Goal: Find specific page/section: Find specific page/section

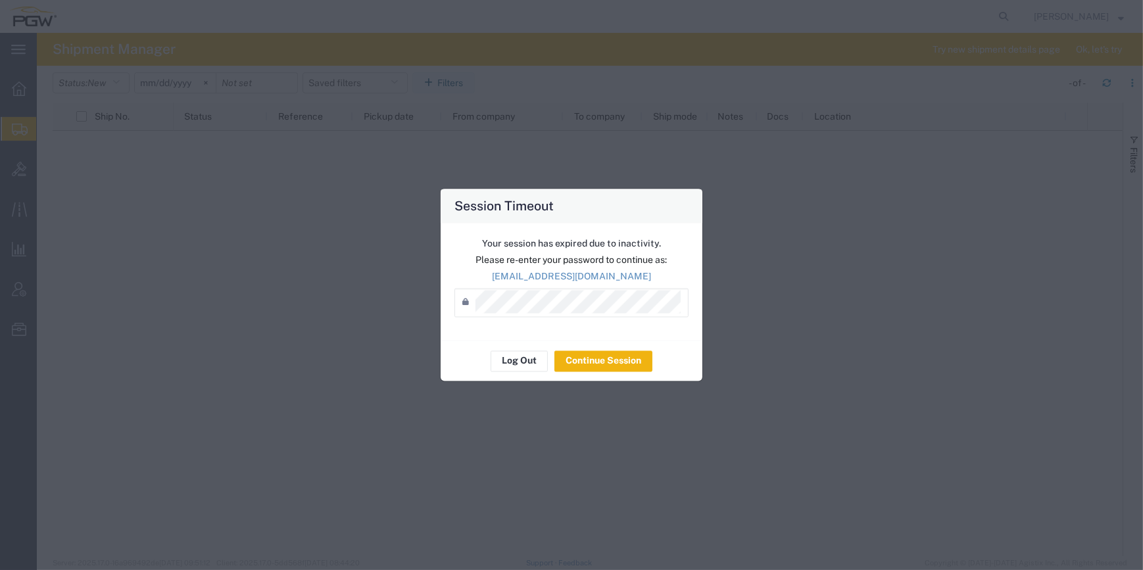
click at [472, 308] on icon at bounding box center [468, 302] width 13 height 21
click at [474, 307] on icon at bounding box center [468, 302] width 13 height 21
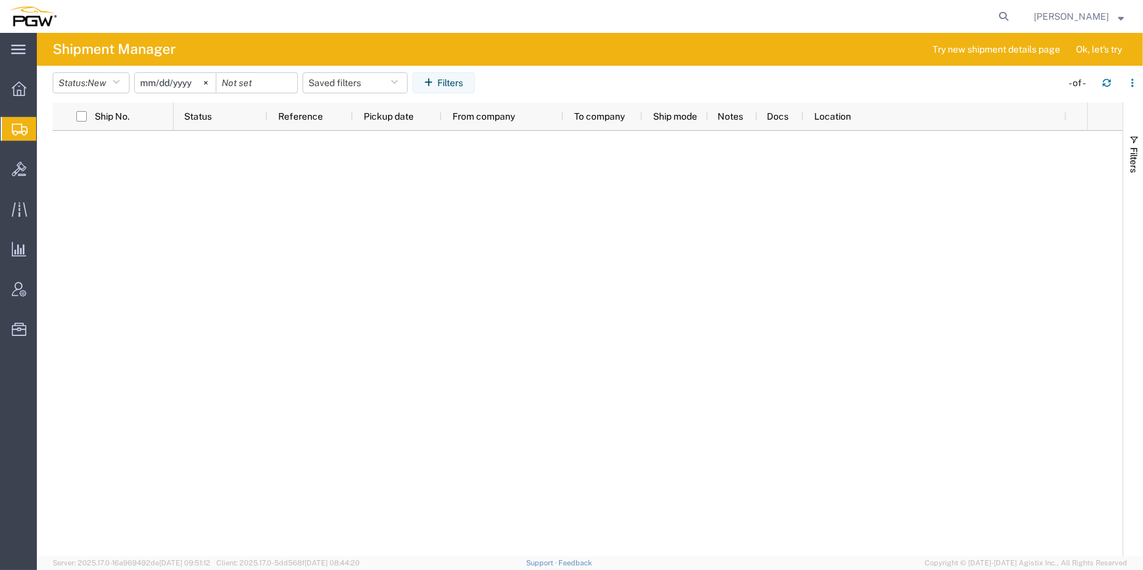
click at [0, 0] on span "Shipment Manager" at bounding box center [0, 0] width 0 height 0
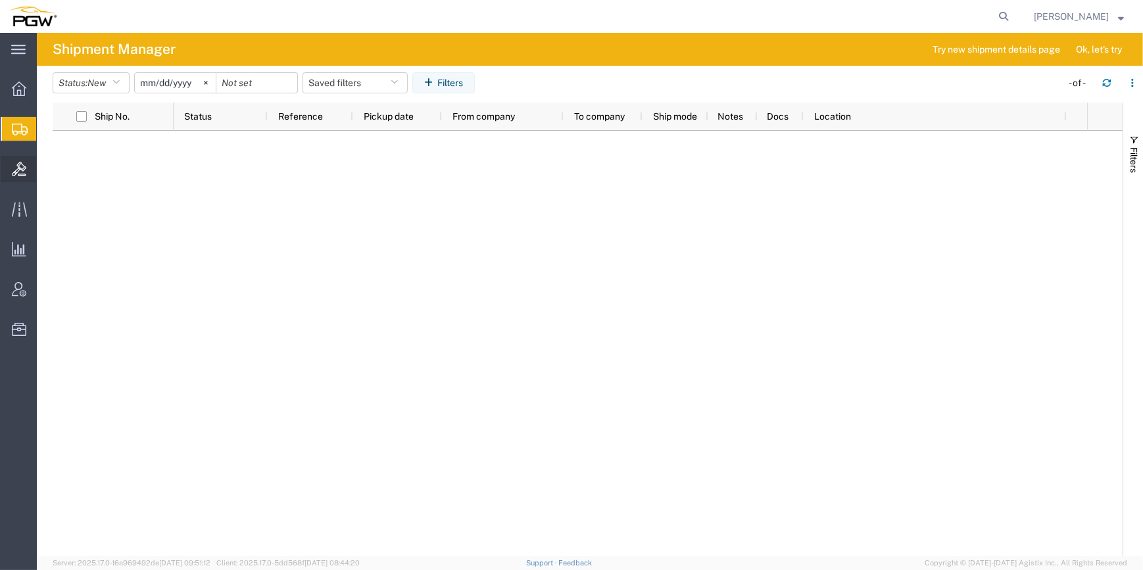
click at [45, 167] on span "Bids" at bounding box center [40, 169] width 9 height 26
